Goal: Find specific page/section: Find specific page/section

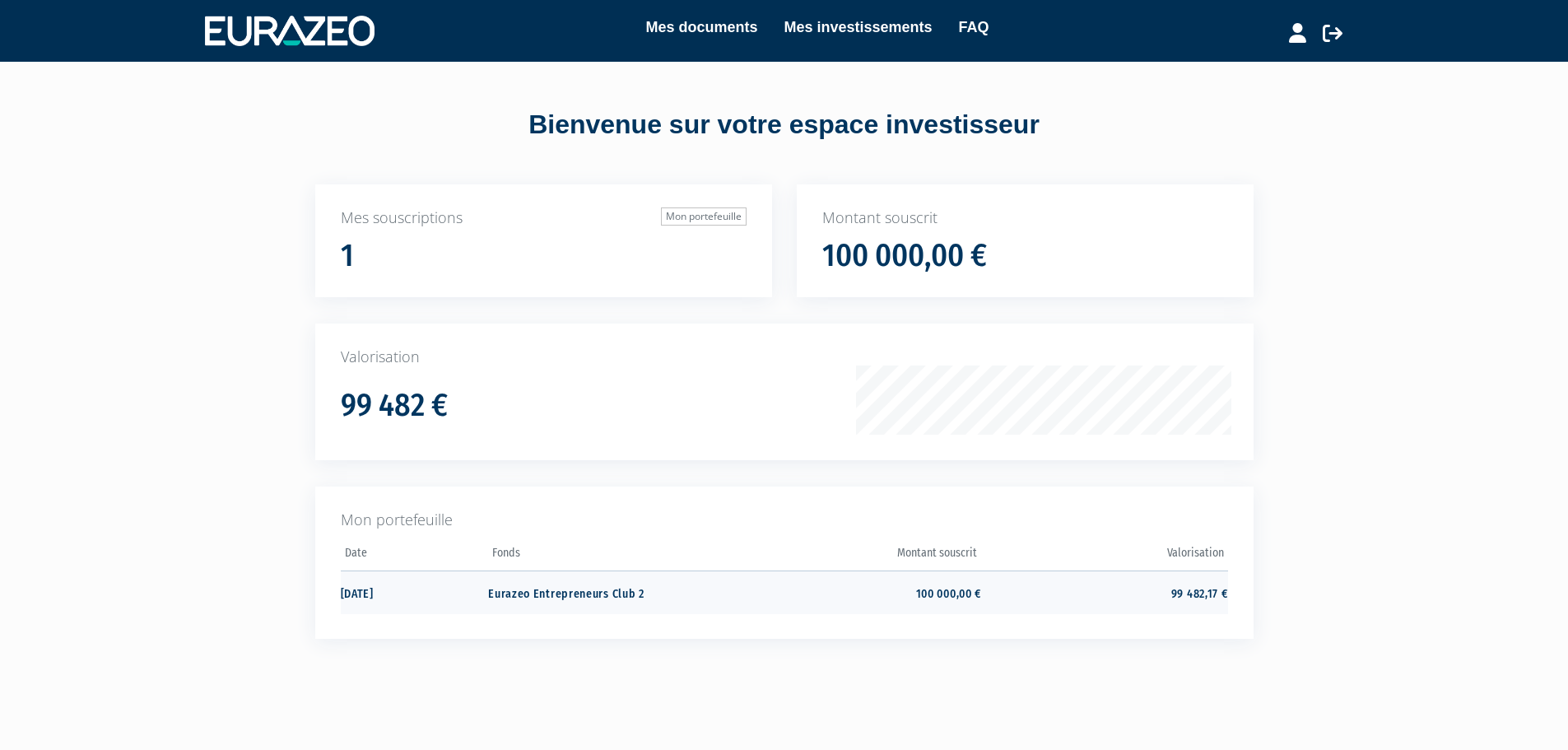
click at [617, 598] on td "Eurazeo Entrepreneurs Club 2" at bounding box center [611, 592] width 246 height 44
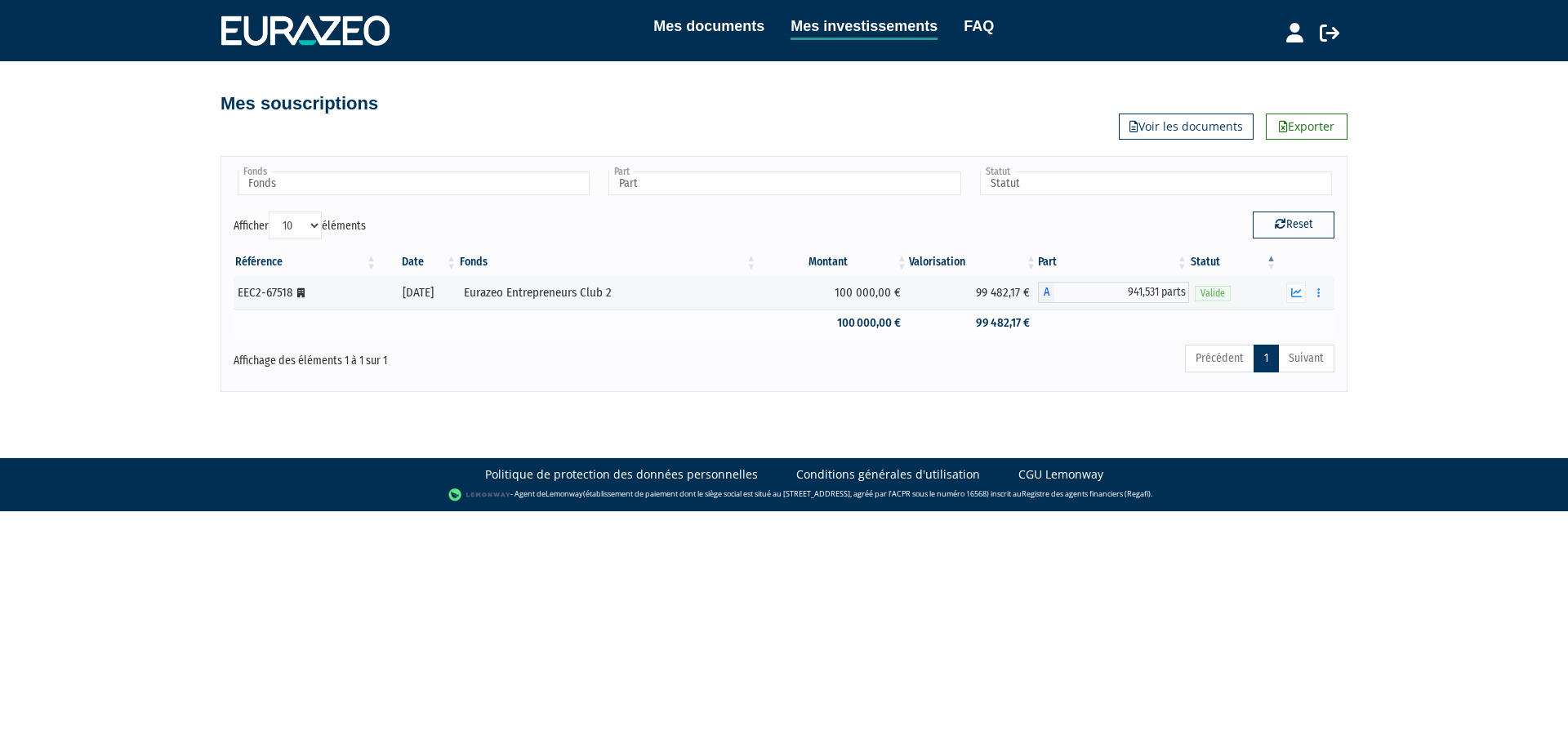
click at [841, 320] on td "100 000,00 €" at bounding box center [834, 323] width 151 height 28
click at [1308, 225] on button "Reset" at bounding box center [1294, 225] width 82 height 26
type input "Fonds"
type input "Part"
type input "Statut"
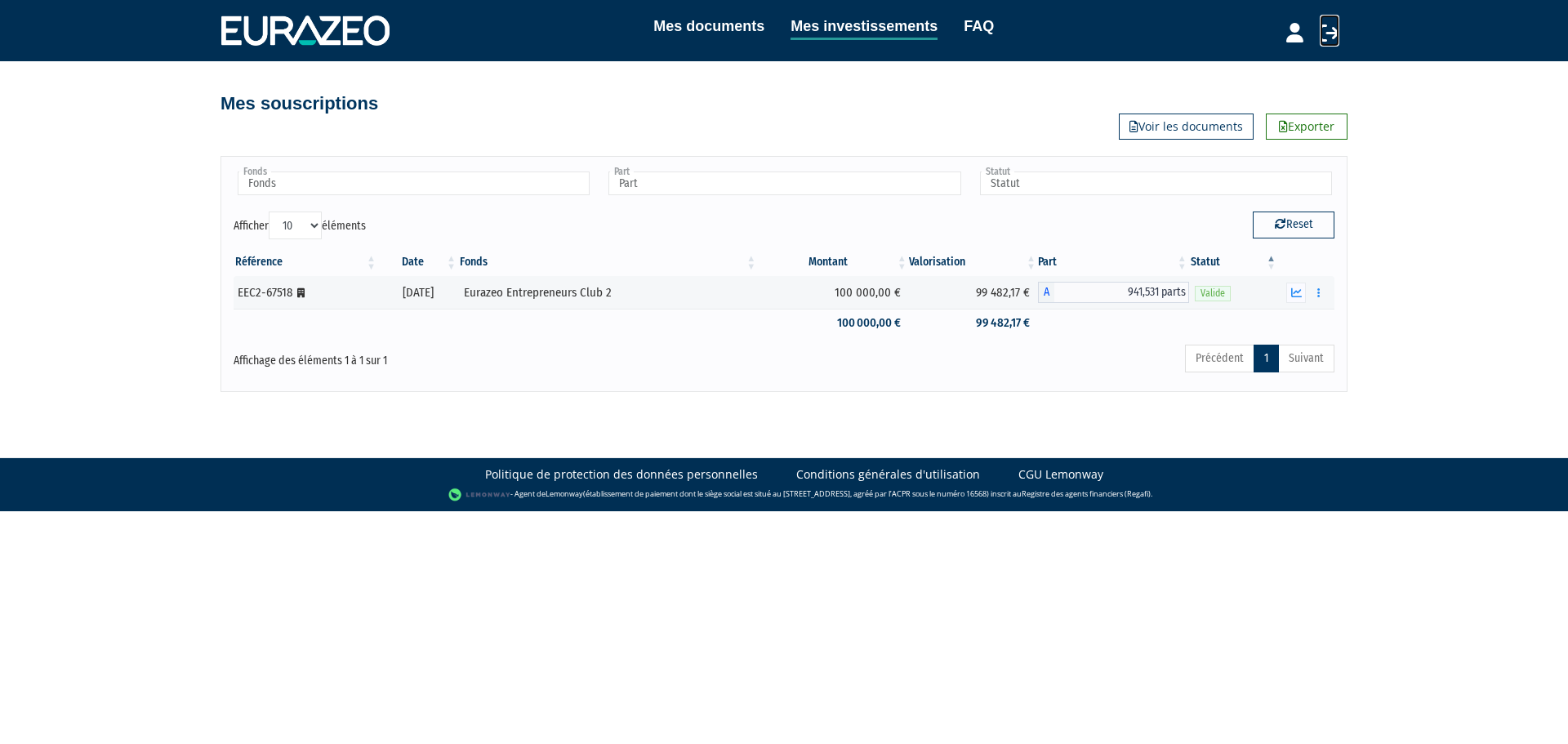
drag, startPoint x: 1319, startPoint y: 38, endPoint x: 1302, endPoint y: 36, distance: 17.1
click at [1320, 38] on icon at bounding box center [1330, 32] width 20 height 20
